Goal: Browse casually: Explore the website without a specific task or goal

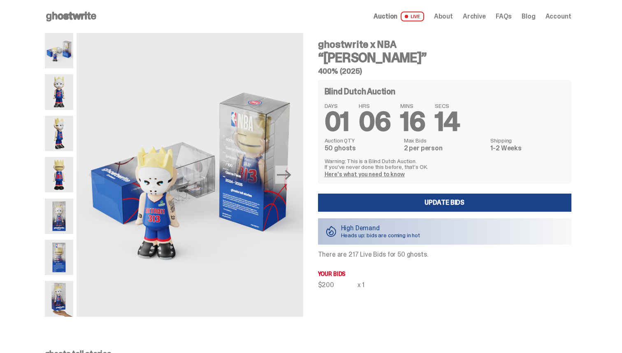
click at [336, 274] on p "Your bids" at bounding box center [444, 274] width 253 height 6
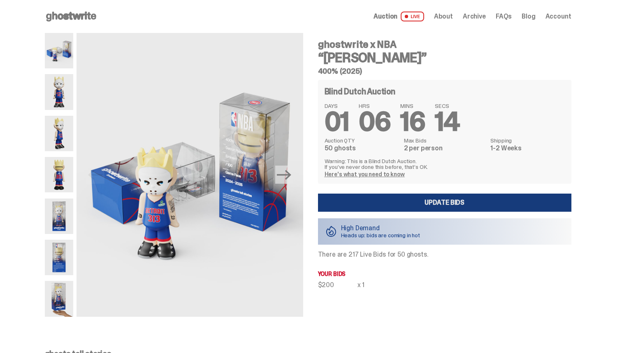
click at [356, 201] on link "Update Bids" at bounding box center [444, 202] width 253 height 18
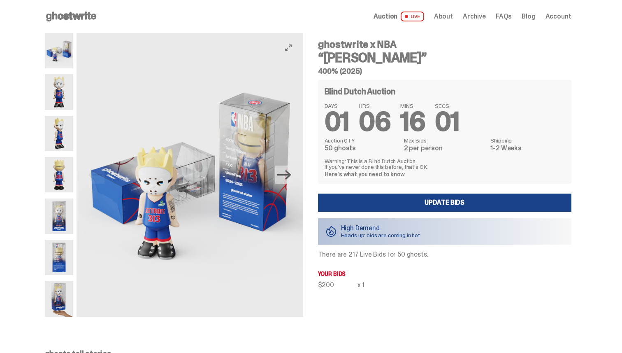
click at [291, 176] on icon "Next" at bounding box center [284, 175] width 14 height 10
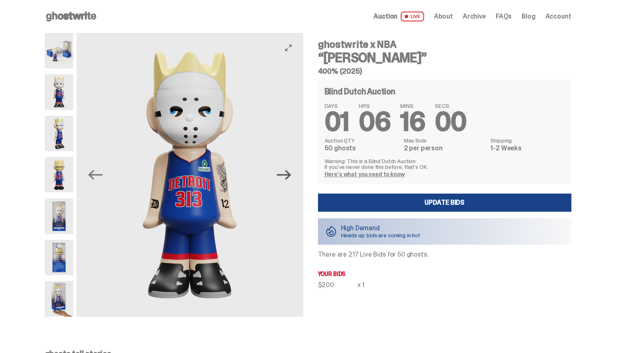
click at [291, 176] on icon "Next" at bounding box center [284, 175] width 14 height 10
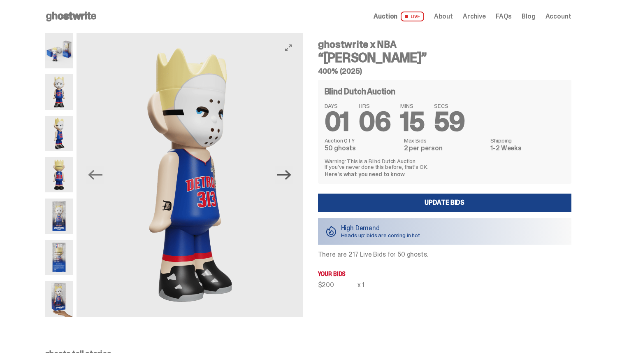
click at [291, 176] on icon "Next" at bounding box center [284, 175] width 14 height 10
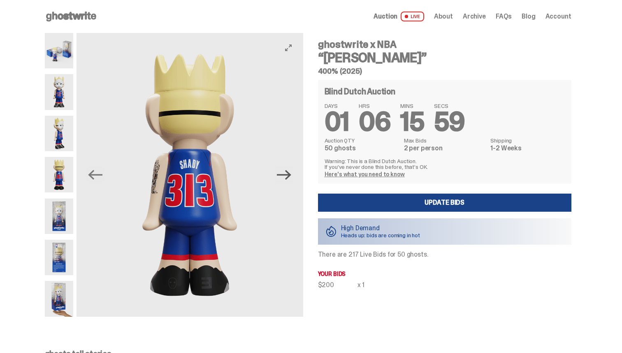
click at [291, 176] on icon "Next" at bounding box center [284, 175] width 14 height 10
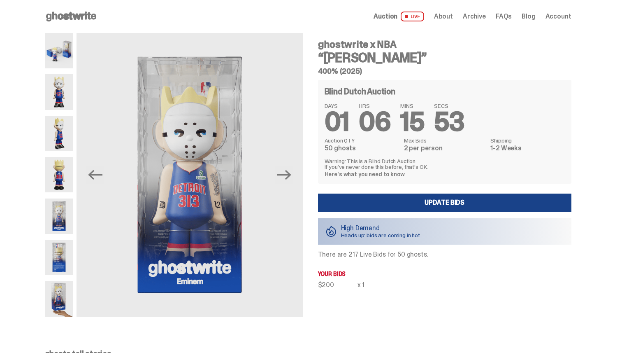
click at [451, 17] on span "About" at bounding box center [443, 16] width 19 height 7
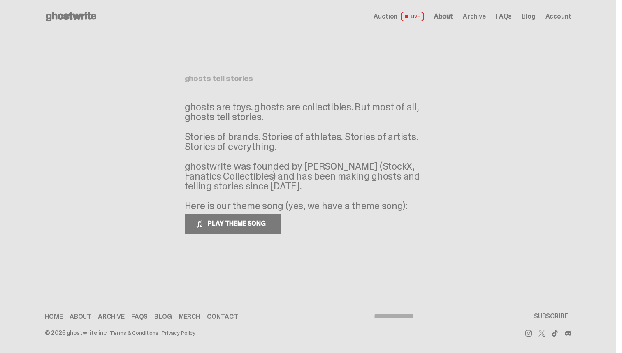
click at [483, 18] on span "Archive" at bounding box center [474, 16] width 23 height 7
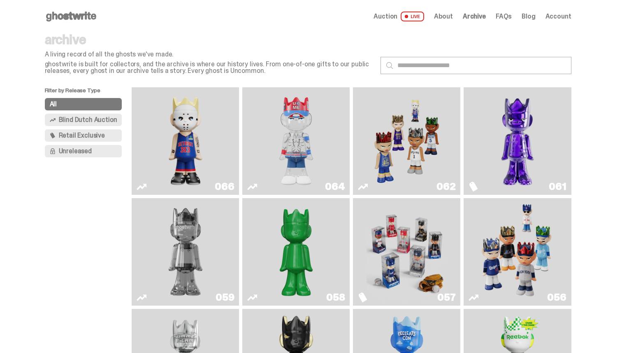
click at [214, 275] on img "Two" at bounding box center [185, 251] width 81 height 101
click at [313, 150] on img "You Can't See Me" at bounding box center [296, 141] width 81 height 101
